Goal: Task Accomplishment & Management: Manage account settings

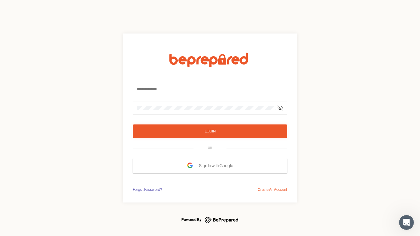
click at [210, 118] on form "Login OR Sign In with Google" at bounding box center [210, 113] width 154 height 120
click at [280, 108] on icon at bounding box center [280, 107] width 5 height 5
click at [210, 131] on div "Login" at bounding box center [210, 131] width 11 height 6
click at [210, 166] on span "Sign In with Google" at bounding box center [217, 165] width 37 height 11
click at [147, 190] on div "Forgot Password?" at bounding box center [147, 190] width 29 height 6
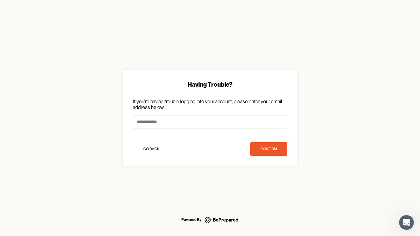
click at [272, 190] on div "Having Trouble? If you're having trouble logging into your account, please ente…" at bounding box center [210, 118] width 420 height 236
click at [406, 223] on icon "Open Intercom Messenger" at bounding box center [406, 223] width 10 height 10
